Goal: Obtain resource: Obtain resource

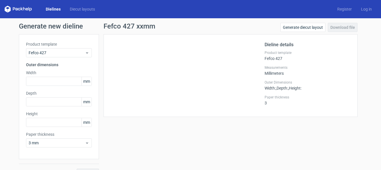
click at [51, 9] on link "Dielines" at bounding box center [53, 9] width 24 height 6
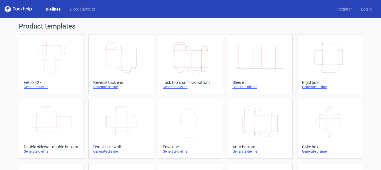
click at [36, 120] on icon "Width Depth Height" at bounding box center [51, 122] width 51 height 32
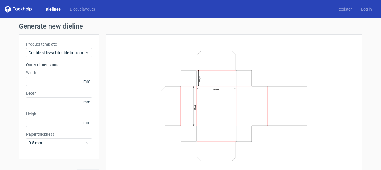
click at [50, 8] on link "Dielines" at bounding box center [53, 9] width 24 height 6
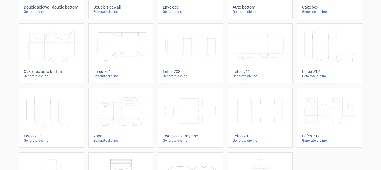
scroll to position [187, 0]
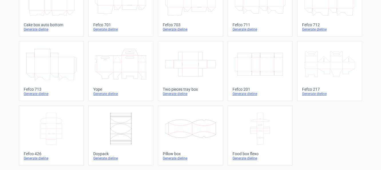
click at [50, 134] on icon at bounding box center [51, 129] width 51 height 32
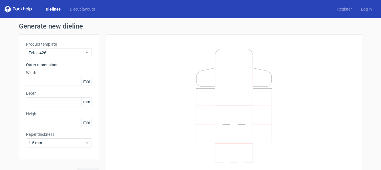
click at [56, 8] on link "Dielines" at bounding box center [53, 9] width 24 height 6
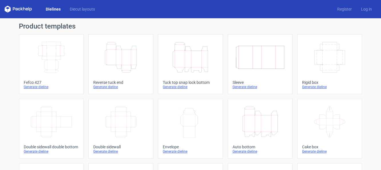
click at [47, 51] on icon "Width Depth Height" at bounding box center [51, 57] width 51 height 32
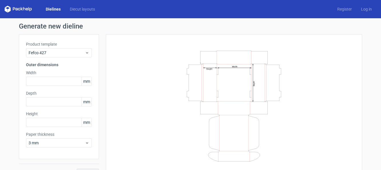
click at [55, 7] on link "Dielines" at bounding box center [53, 9] width 24 height 6
